Goal: Information Seeking & Learning: Learn about a topic

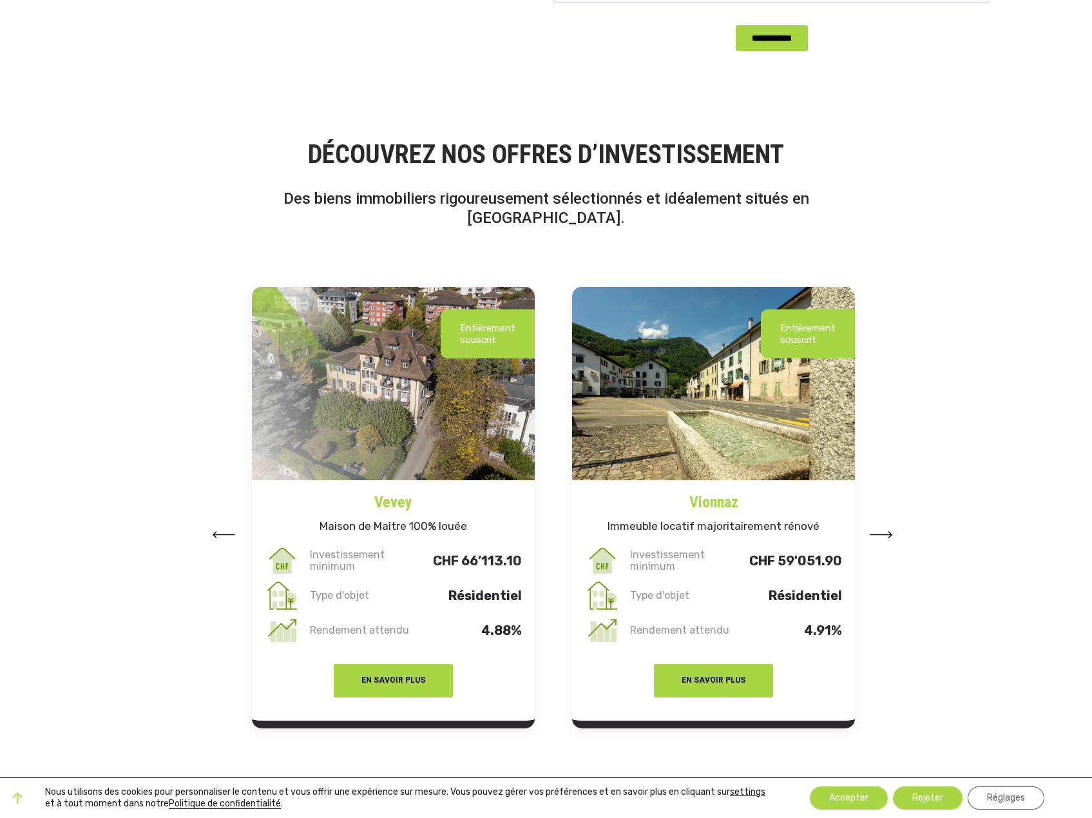
scroll to position [1417, 0]
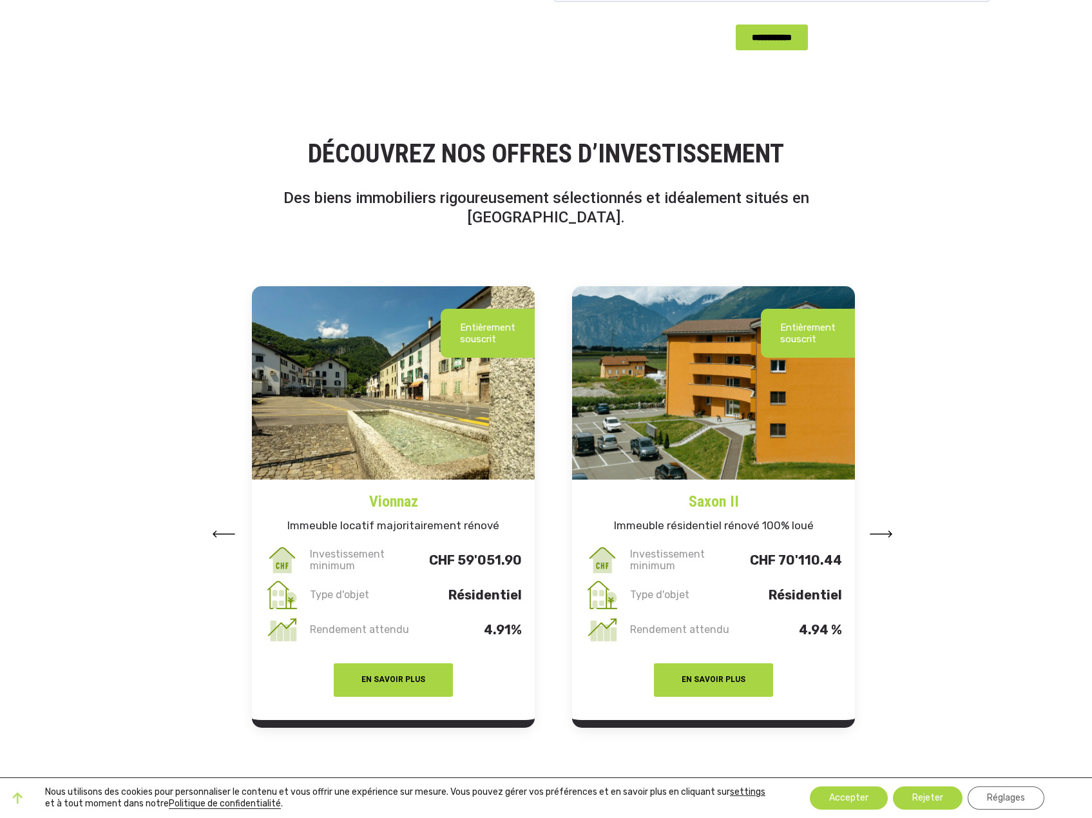
click at [226, 530] on img at bounding box center [223, 533] width 23 height 7
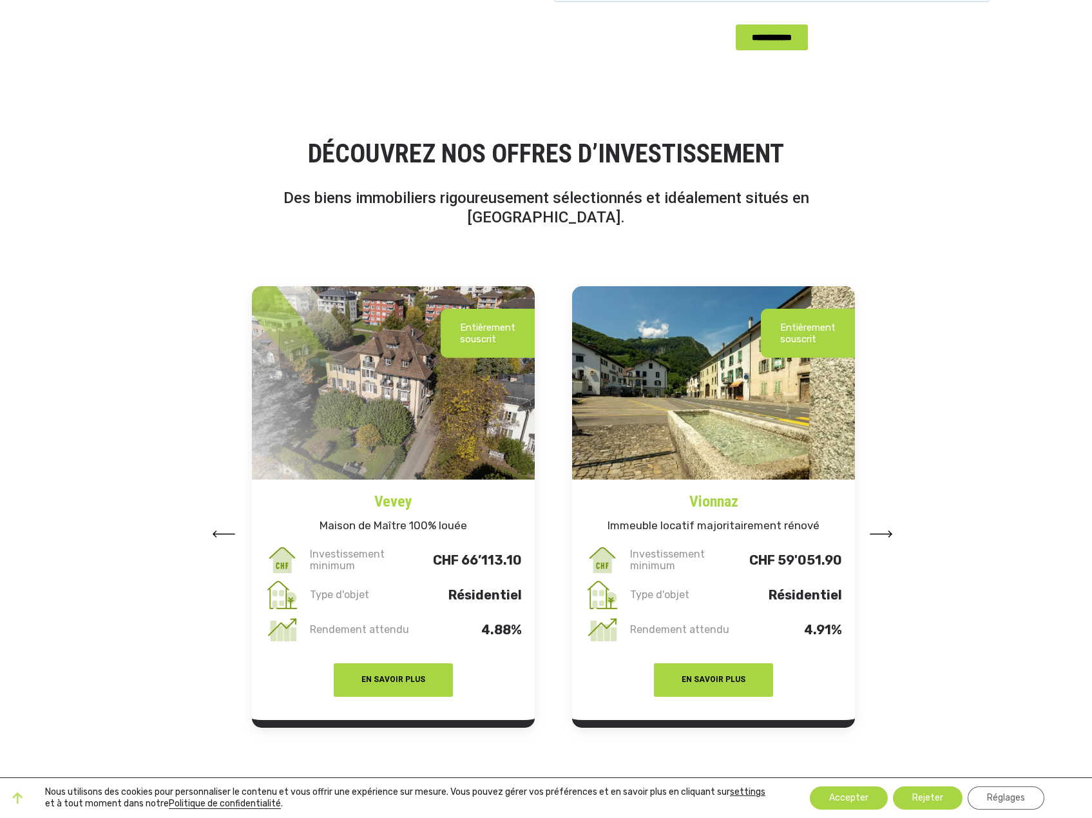
click at [890, 523] on button at bounding box center [881, 532] width 23 height 19
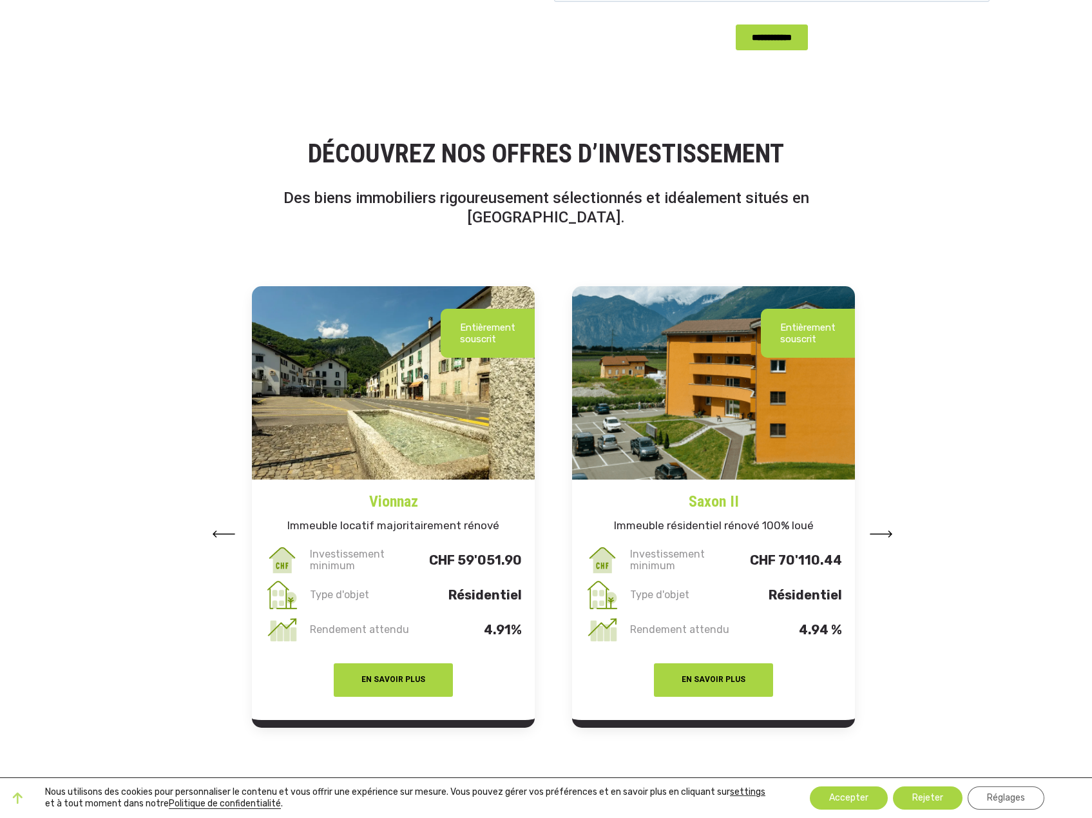
click at [892, 523] on button at bounding box center [881, 532] width 23 height 19
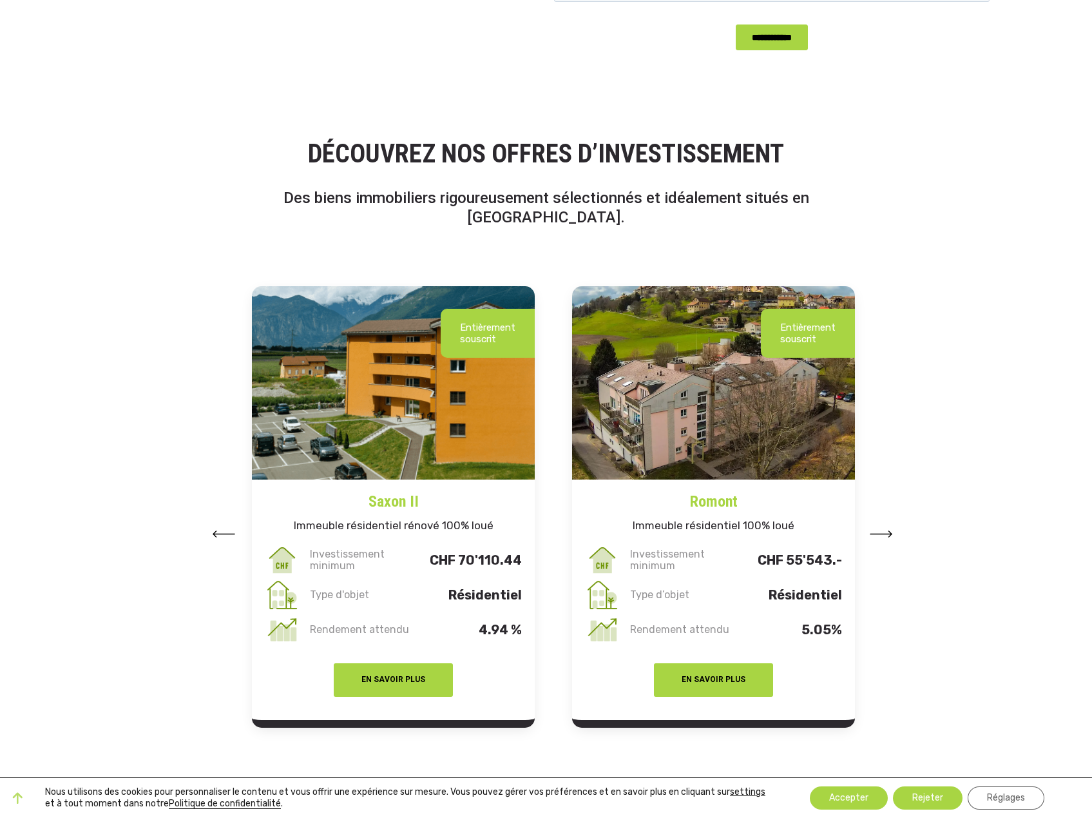
click at [889, 523] on button at bounding box center [881, 532] width 23 height 19
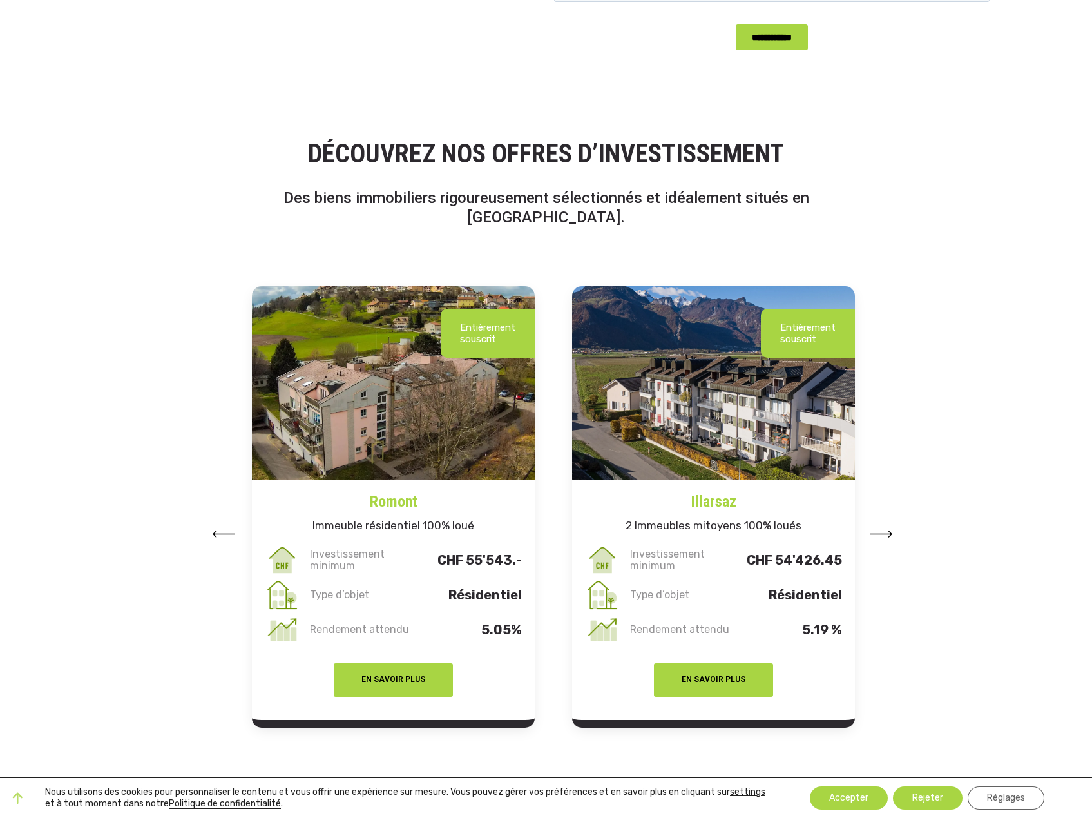
click at [889, 523] on button at bounding box center [881, 532] width 23 height 19
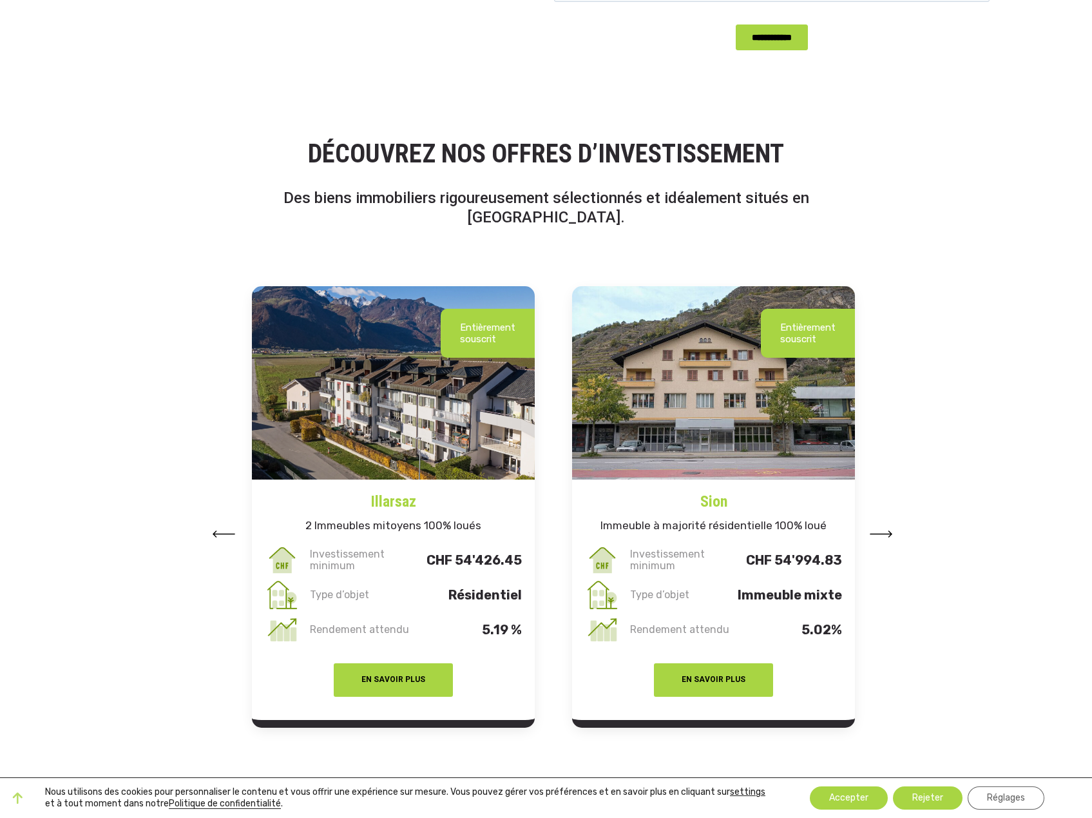
click at [889, 523] on button at bounding box center [881, 532] width 23 height 19
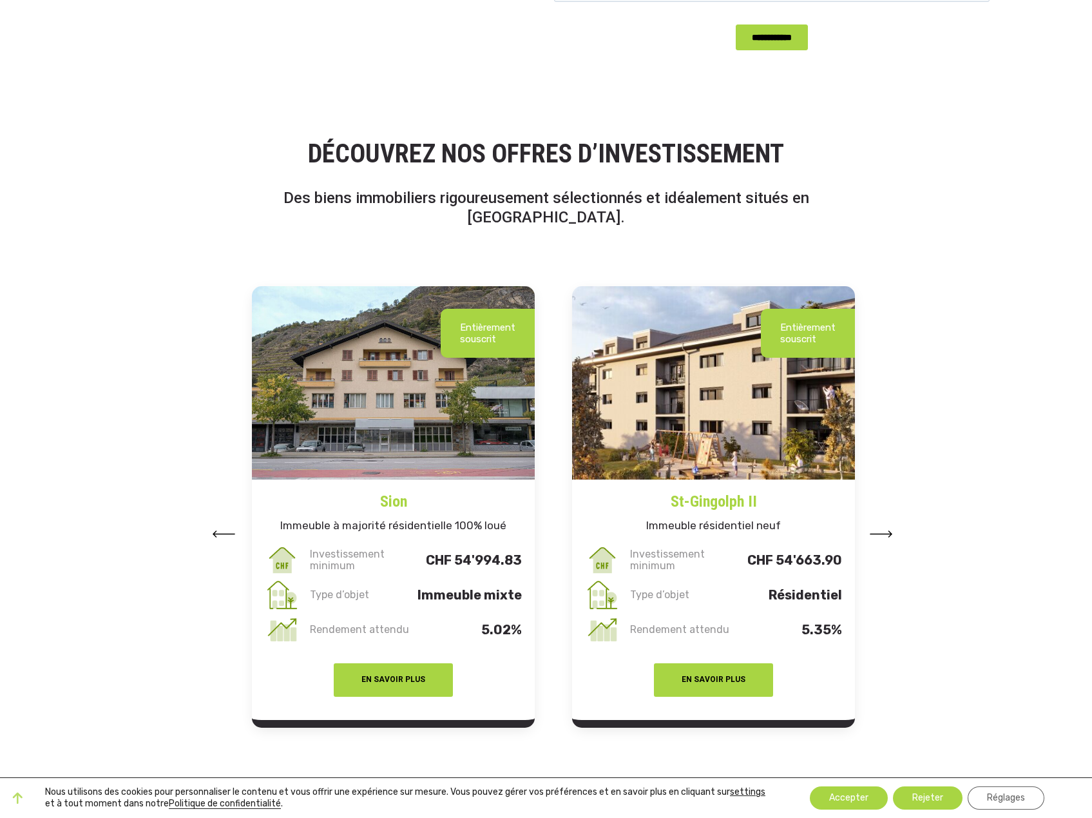
click at [889, 523] on button at bounding box center [881, 532] width 23 height 19
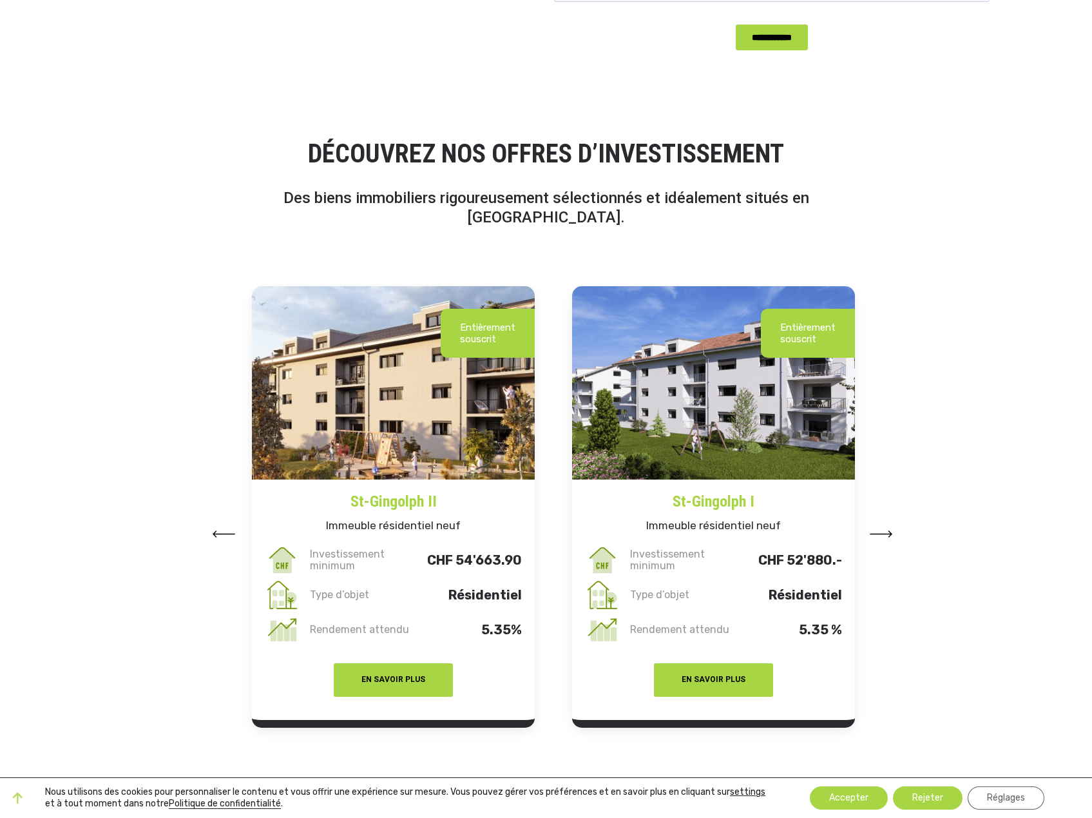
click at [889, 523] on button at bounding box center [881, 532] width 23 height 19
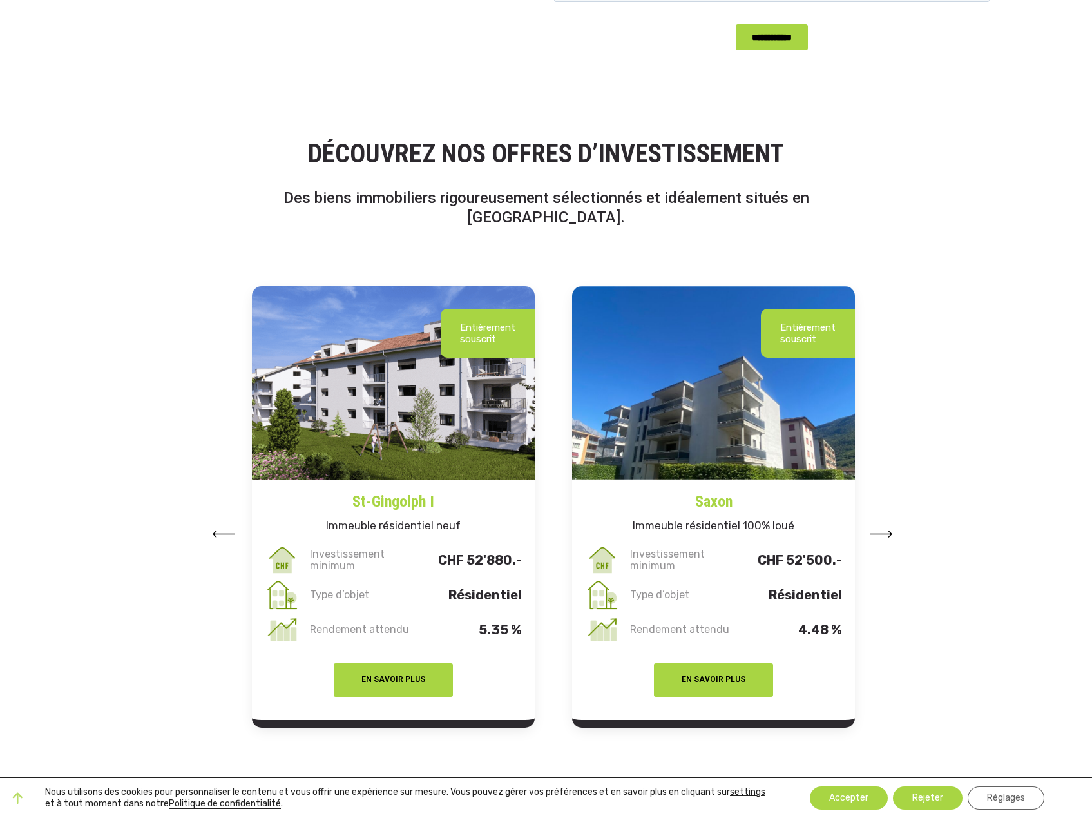
click at [889, 523] on button at bounding box center [881, 532] width 23 height 19
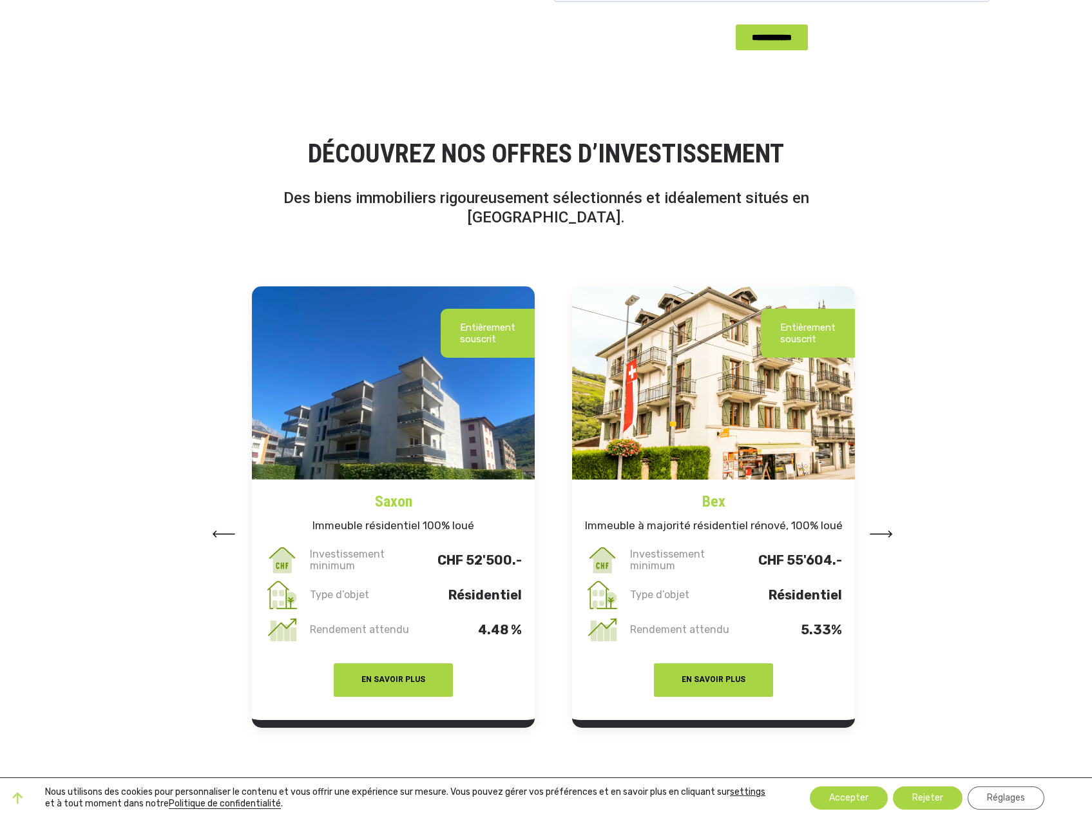
click at [889, 523] on button at bounding box center [881, 532] width 23 height 19
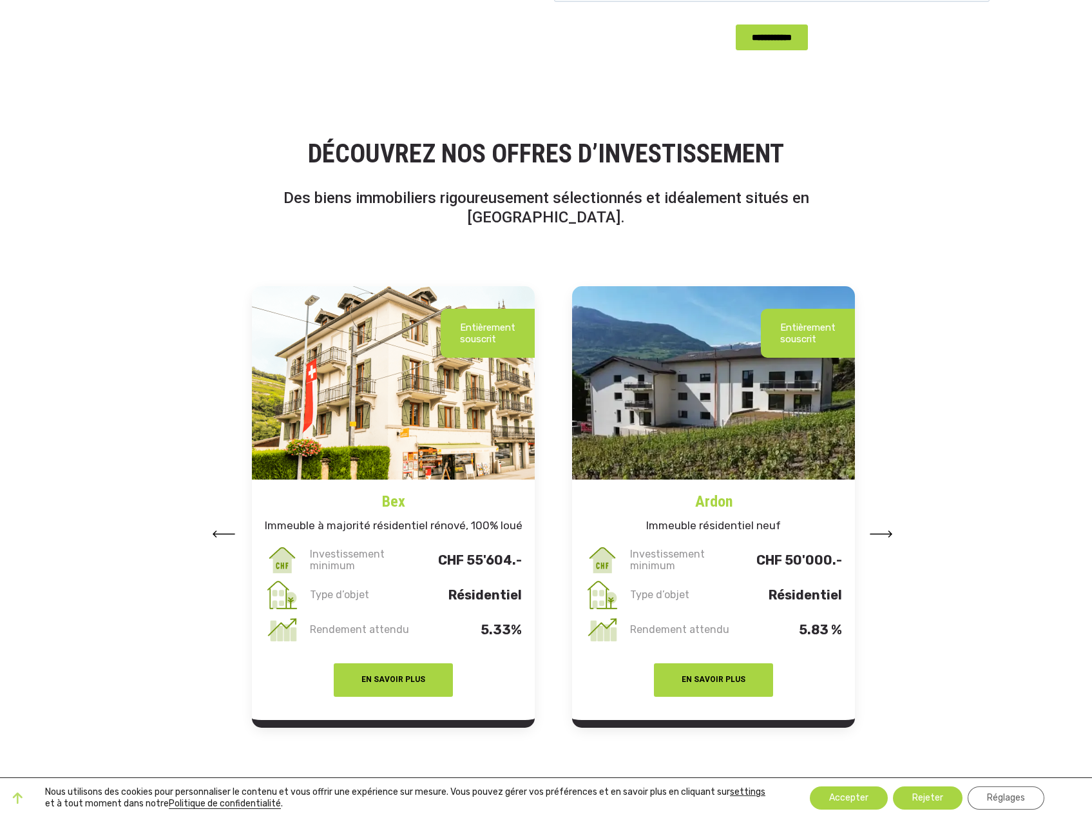
click at [889, 523] on button at bounding box center [881, 532] width 23 height 19
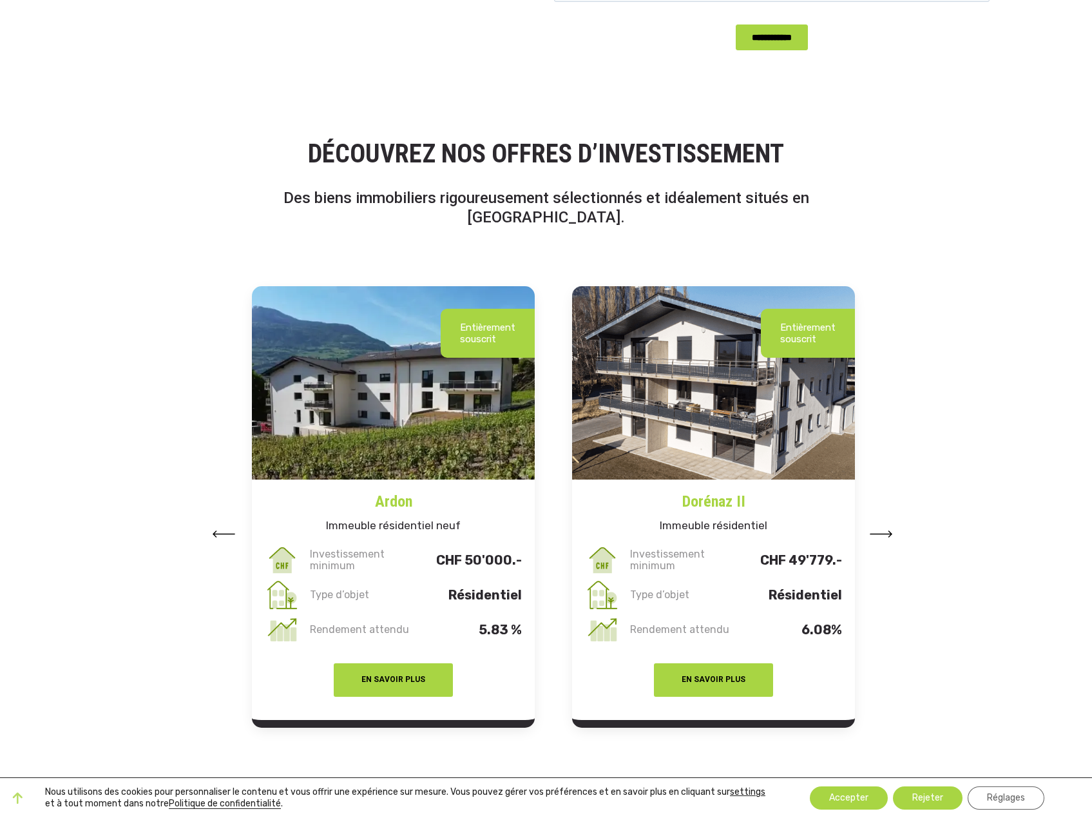
click at [889, 523] on button at bounding box center [881, 532] width 23 height 19
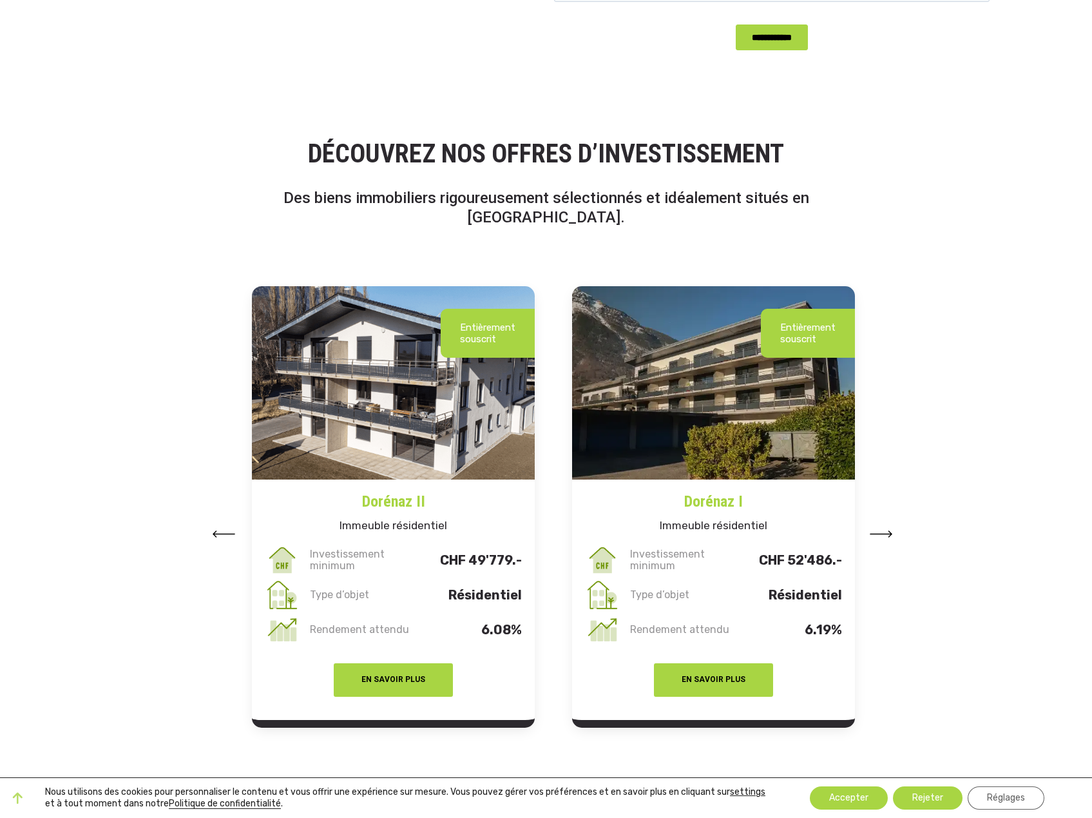
click at [889, 523] on button at bounding box center [881, 532] width 23 height 19
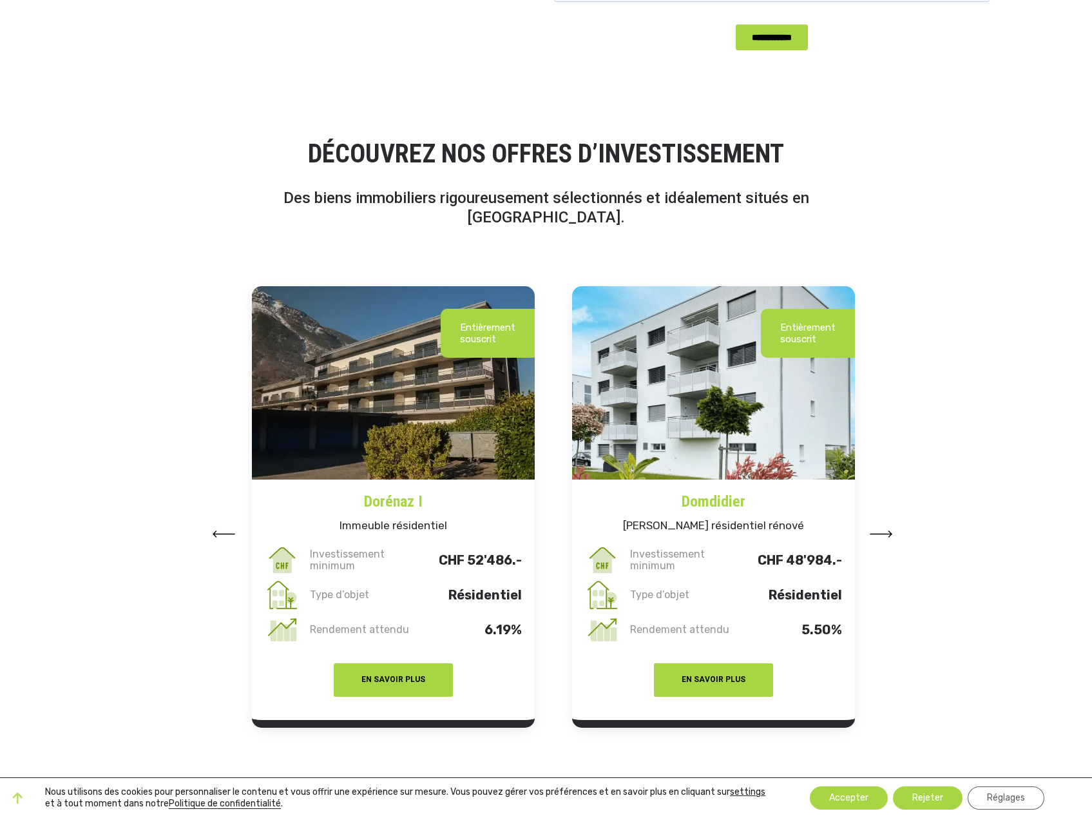
click at [889, 523] on button at bounding box center [881, 532] width 23 height 19
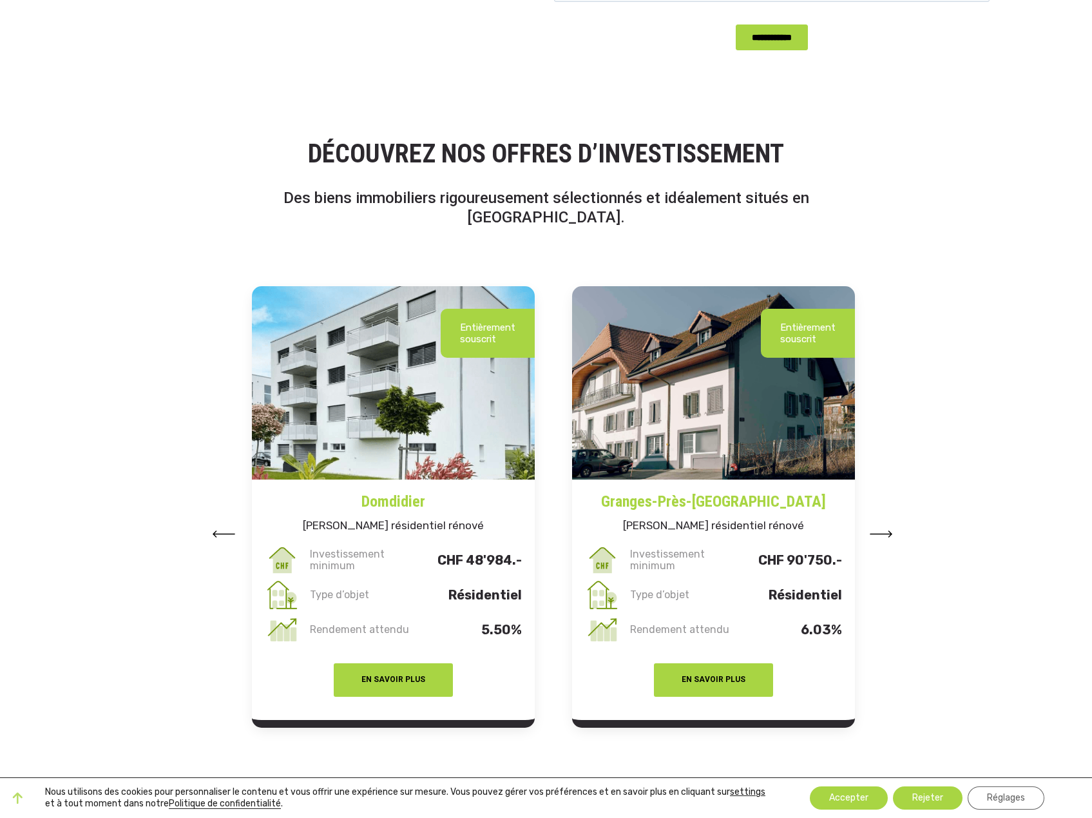
click at [889, 523] on button at bounding box center [881, 532] width 23 height 19
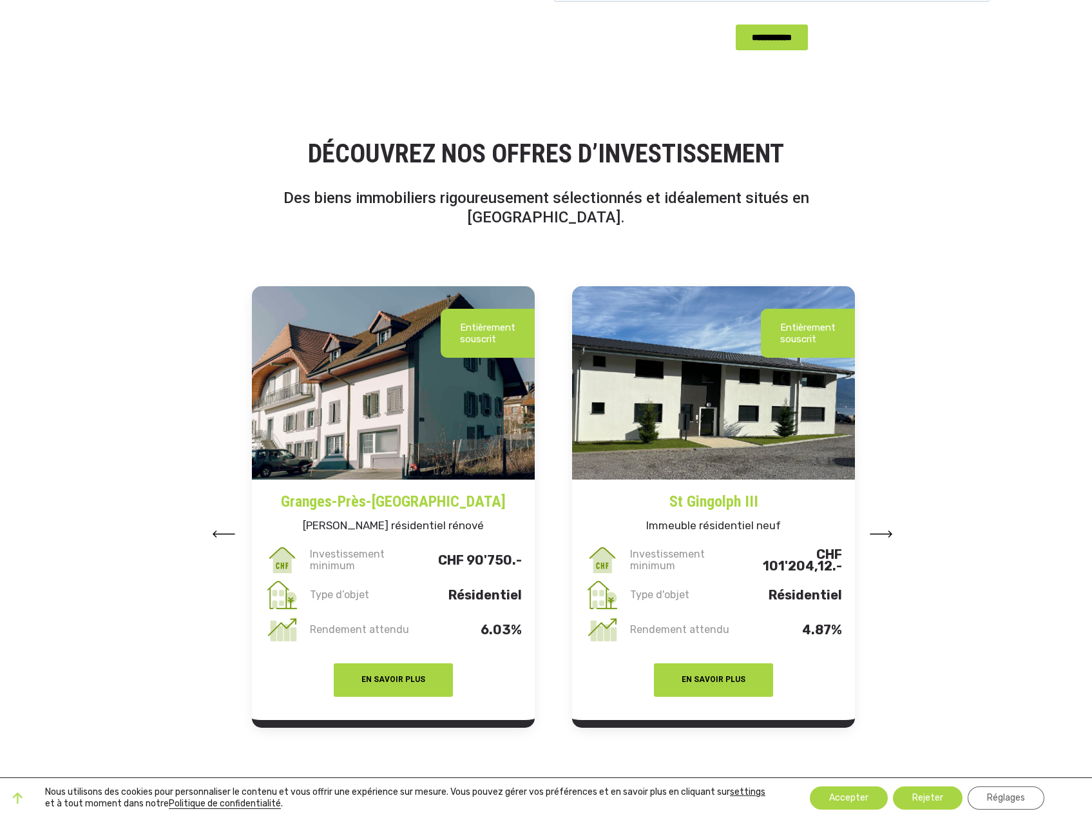
click at [889, 523] on button at bounding box center [881, 532] width 23 height 19
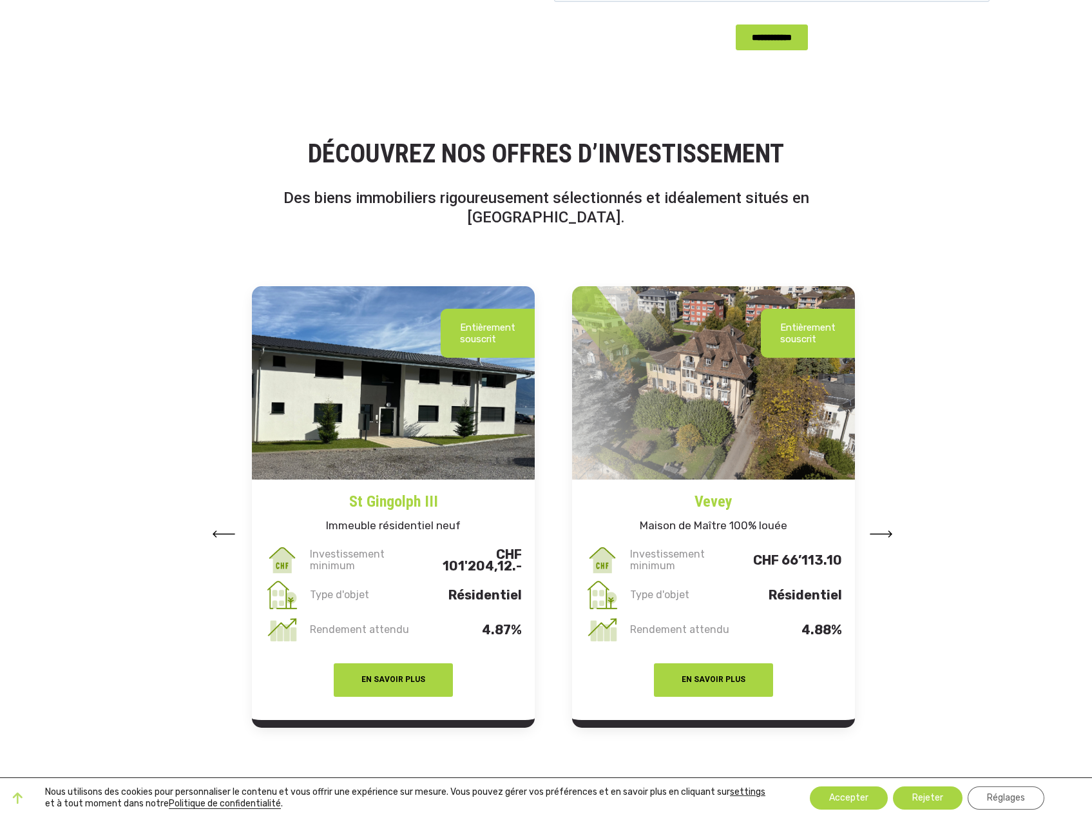
click at [889, 523] on button at bounding box center [881, 532] width 23 height 19
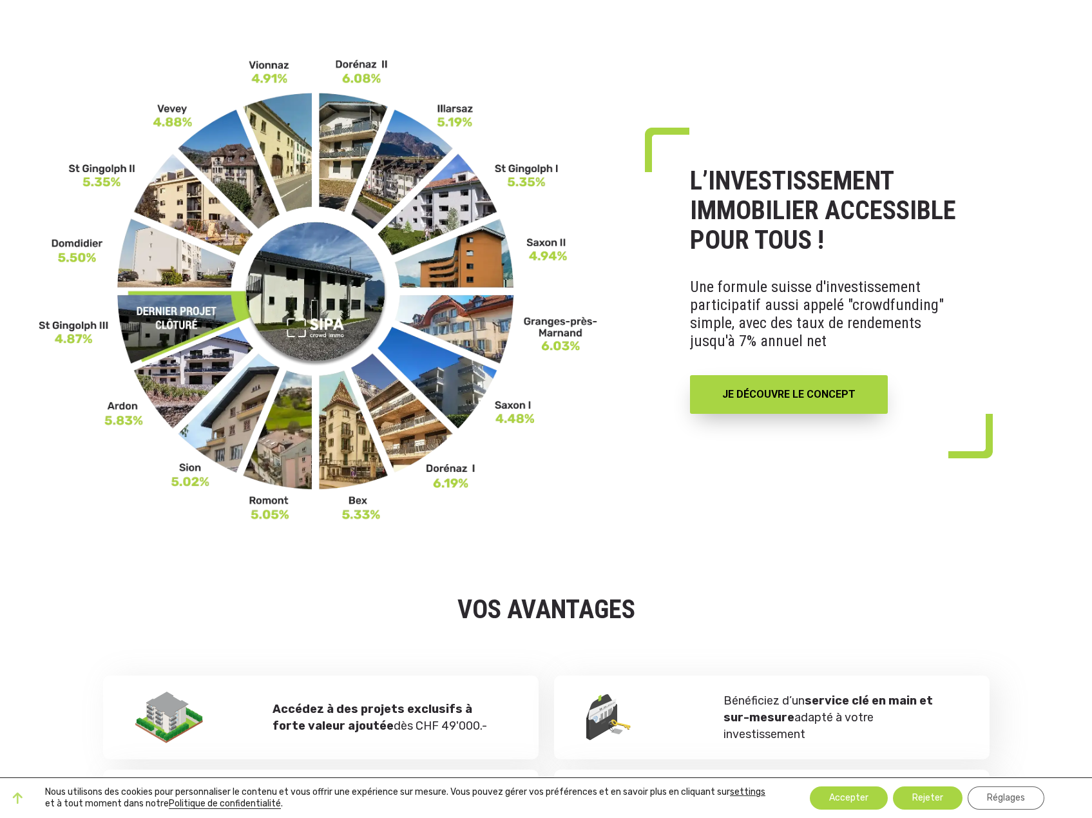
scroll to position [0, 0]
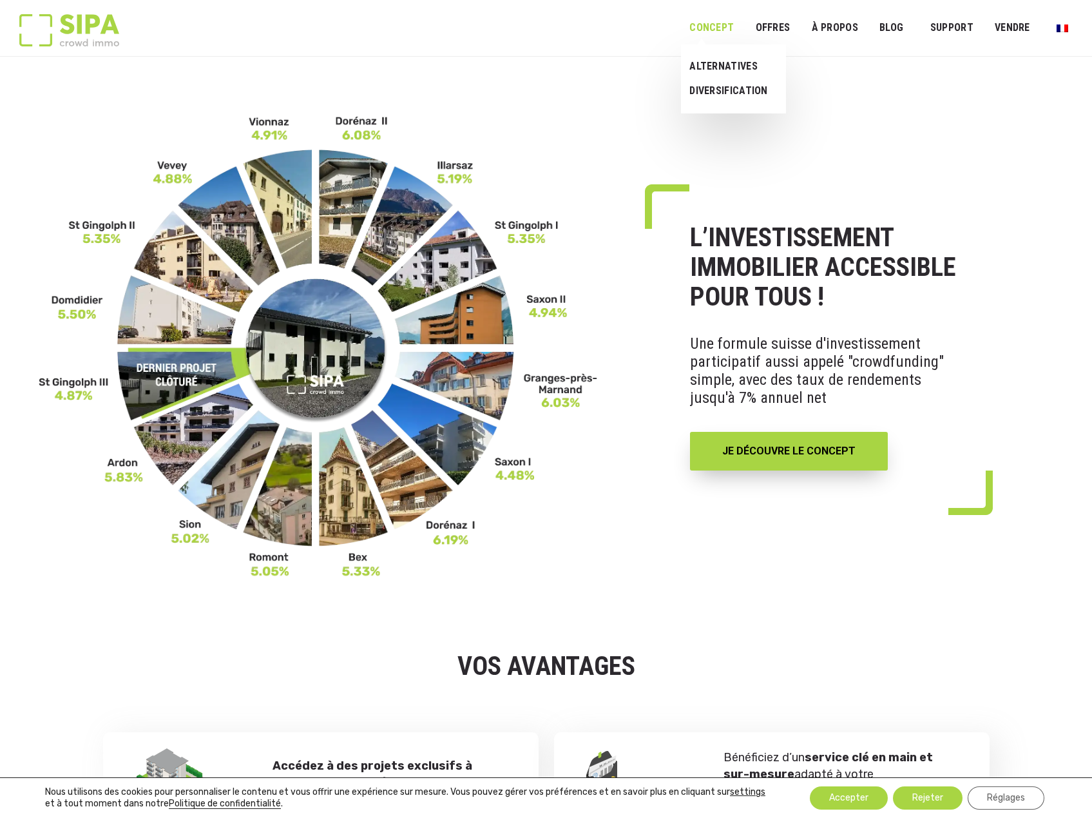
click at [722, 28] on link "Concept" at bounding box center [711, 28] width 61 height 29
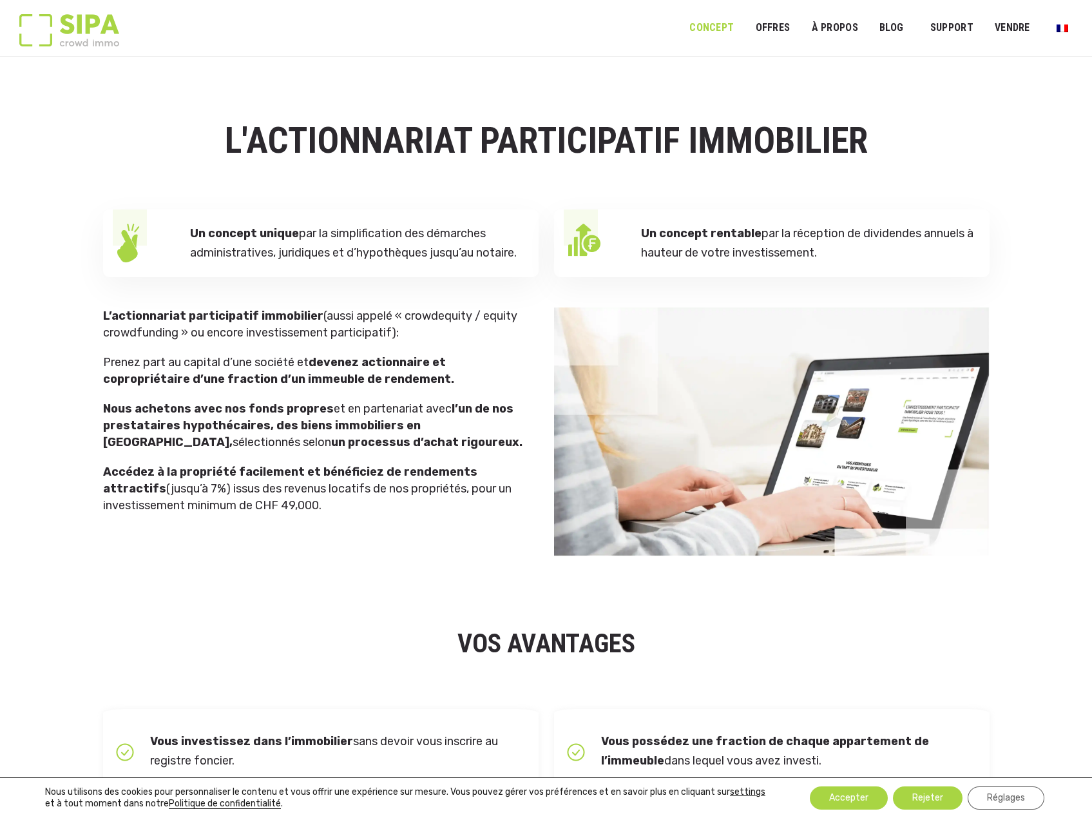
click at [916, 104] on div "L'ACTIONNARIAT PARTICIPATIF IMMOBILIER" at bounding box center [546, 151] width 887 height 98
click at [141, 317] on strong "L’actionnariat participatif" at bounding box center [181, 316] width 156 height 14
drag, startPoint x: 102, startPoint y: 313, endPoint x: 395, endPoint y: 336, distance: 293.4
click at [395, 336] on p "L’actionnariat participatif immobilier (aussi appelé « crowdequity / equity cro…" at bounding box center [314, 324] width 423 height 34
copy p "L’actionnariat participatif immobilier (aussi appelé « crowdequity / equity cro…"
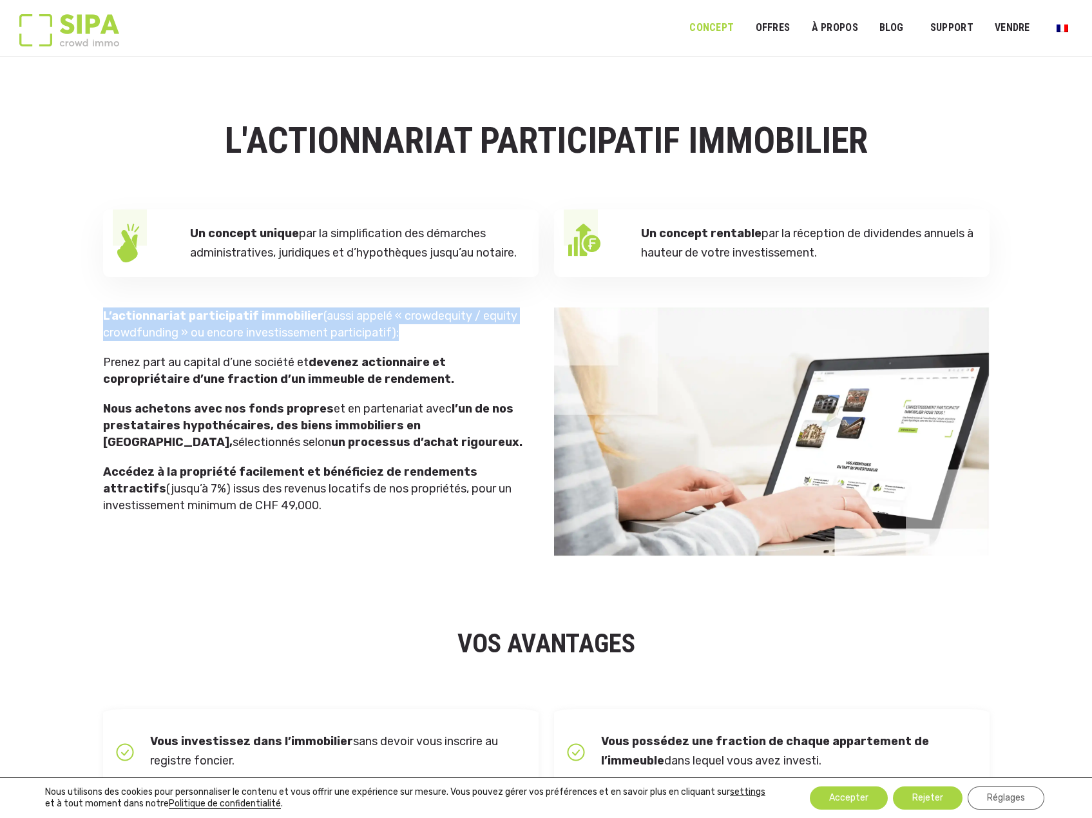
click at [477, 413] on strong "l’un de nos prestataires hypothécaires, des biens immobiliers en [GEOGRAPHIC_DA…" at bounding box center [308, 425] width 410 height 48
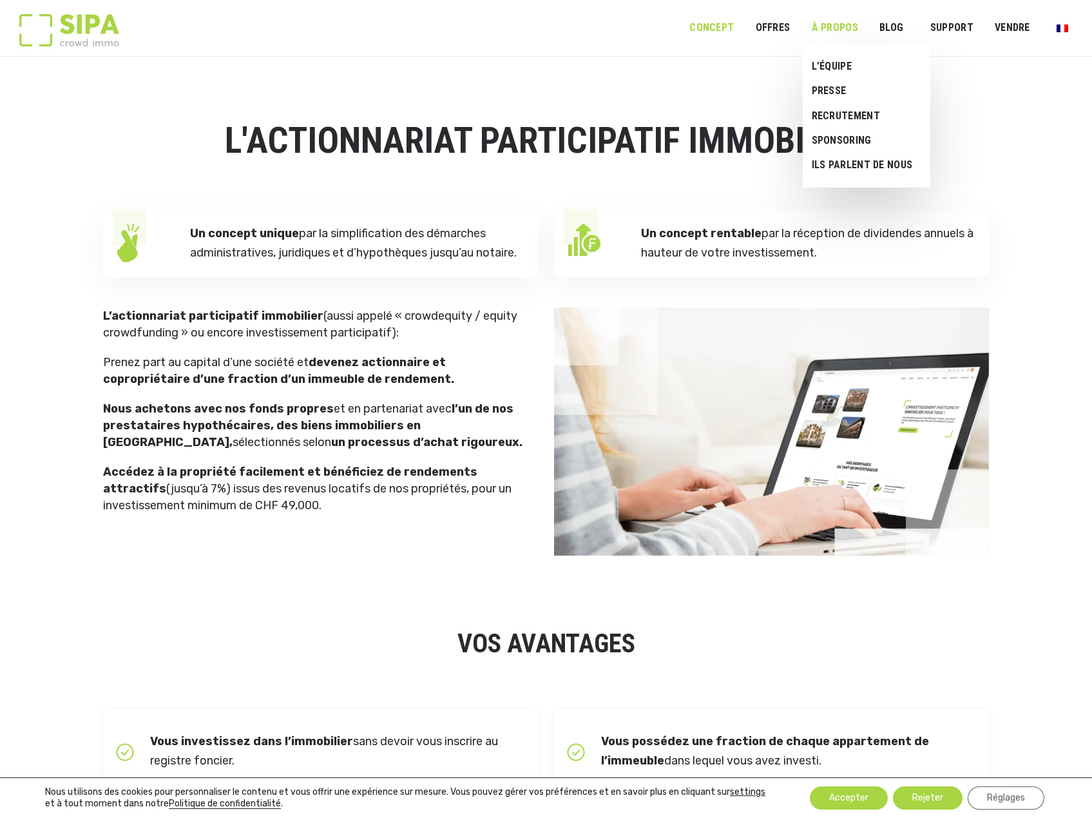
click at [839, 28] on link "À PROPOS" at bounding box center [835, 28] width 64 height 29
click at [832, 63] on link "L’ÉQUIPE" at bounding box center [862, 66] width 118 height 24
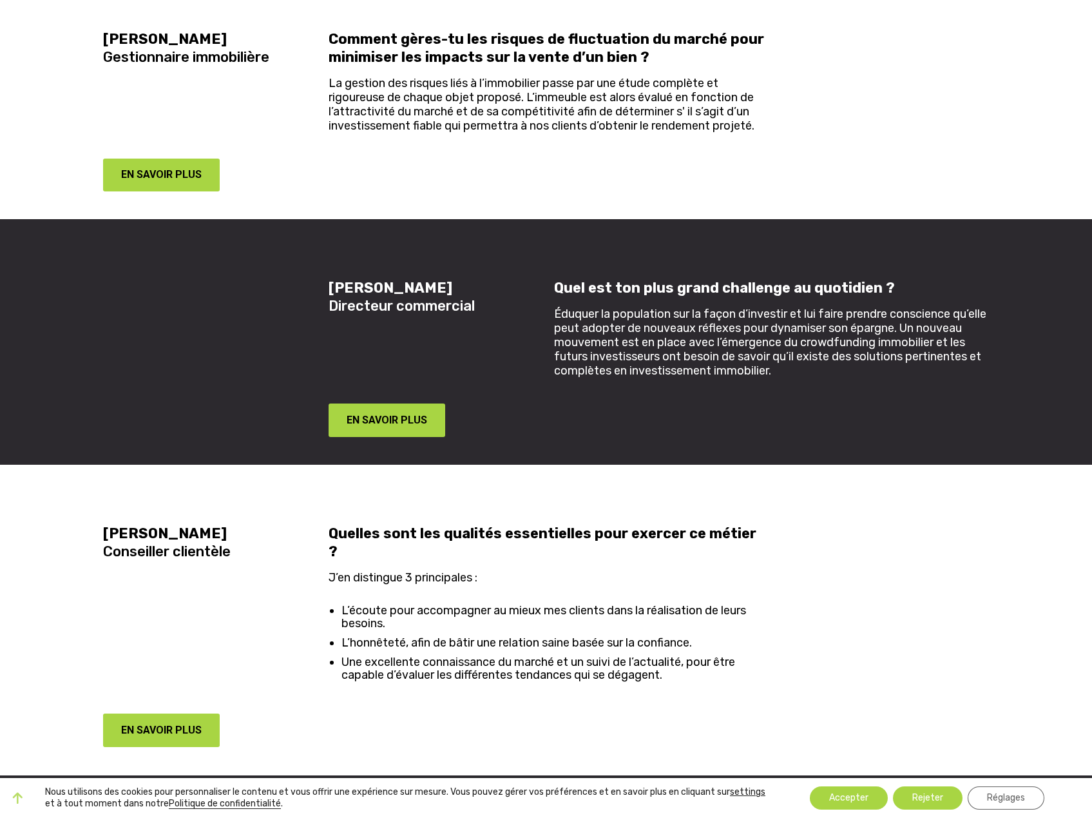
scroll to position [2126, 0]
